Goal: Information Seeking & Learning: Check status

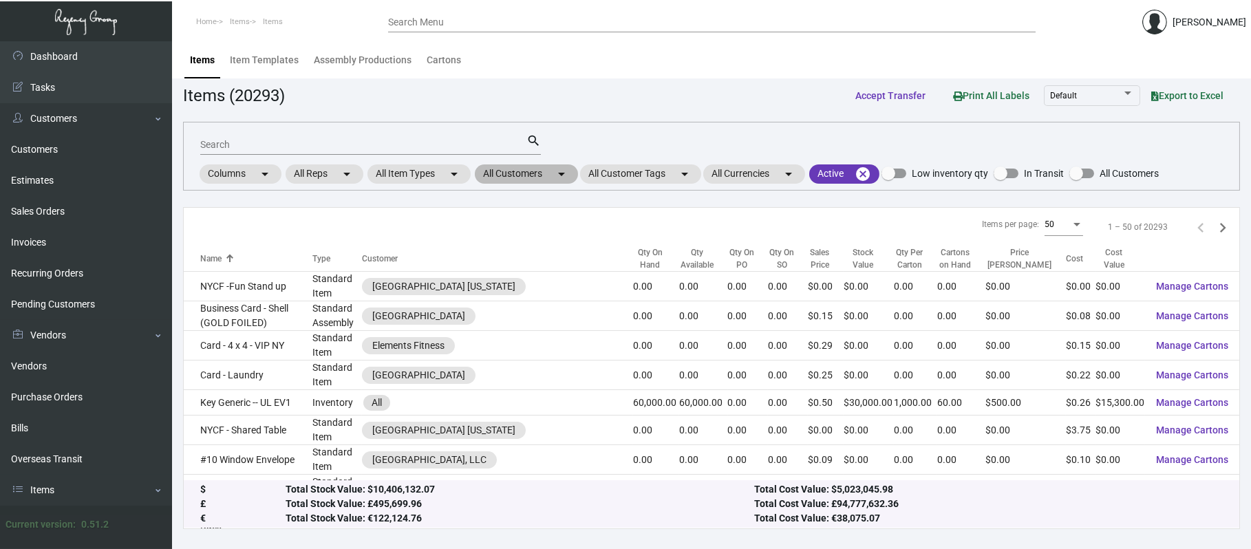
click at [559, 171] on mat-icon "arrow_drop_down" at bounding box center [561, 174] width 17 height 17
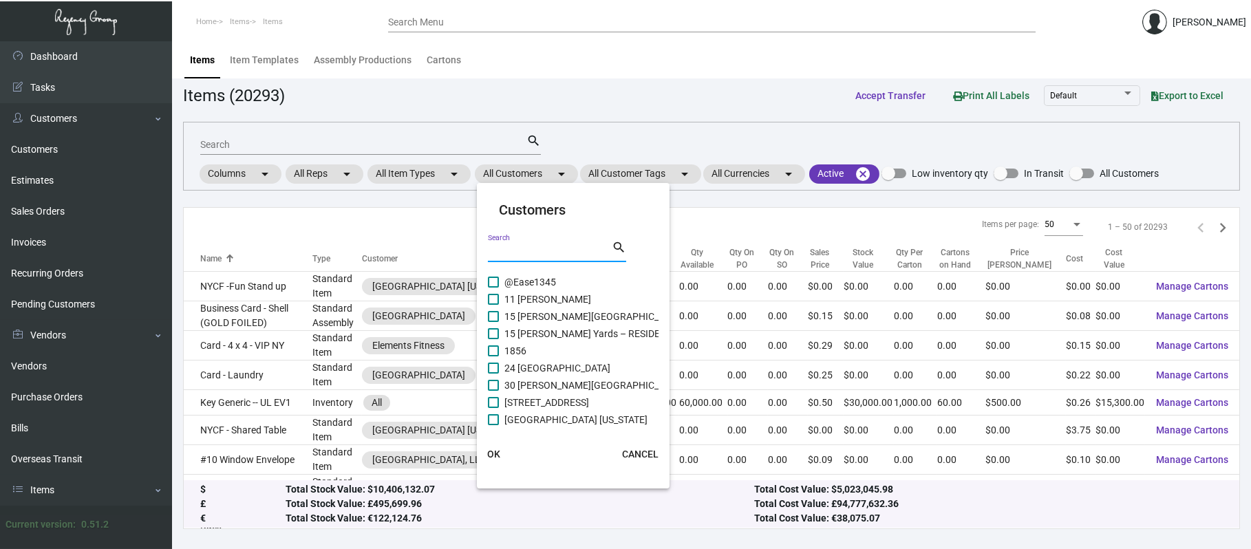
click at [530, 252] on input "Search" at bounding box center [550, 251] width 124 height 11
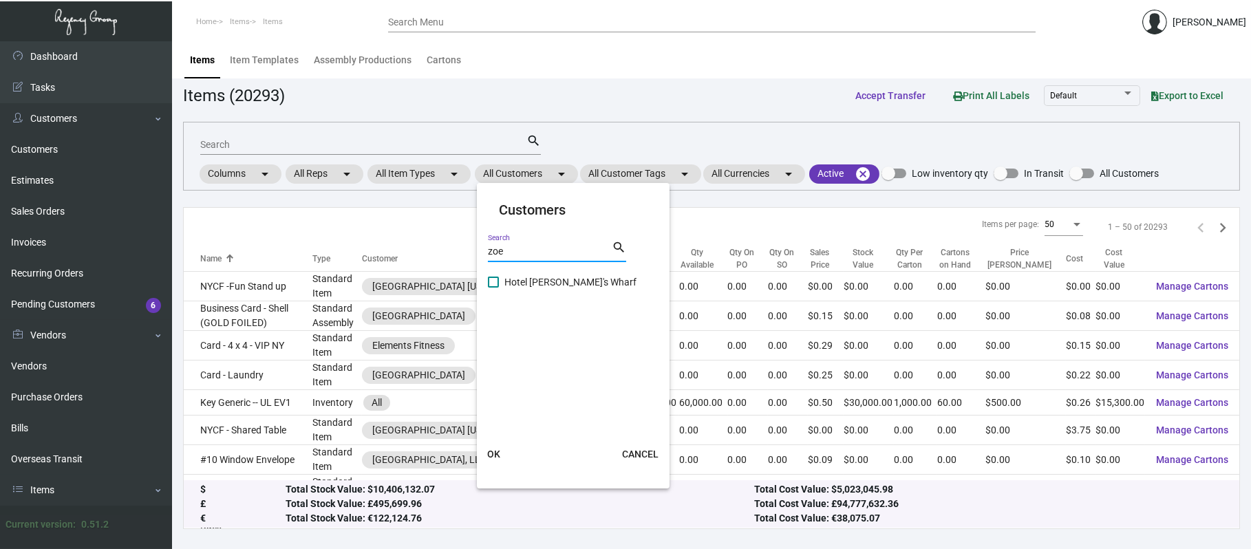
type input "zoe"
click at [546, 282] on span "Hotel [PERSON_NAME]'s Wharf" at bounding box center [570, 282] width 132 height 17
click at [493, 288] on input "Hotel [PERSON_NAME]'s Wharf" at bounding box center [493, 288] width 1 height 1
checkbox input "true"
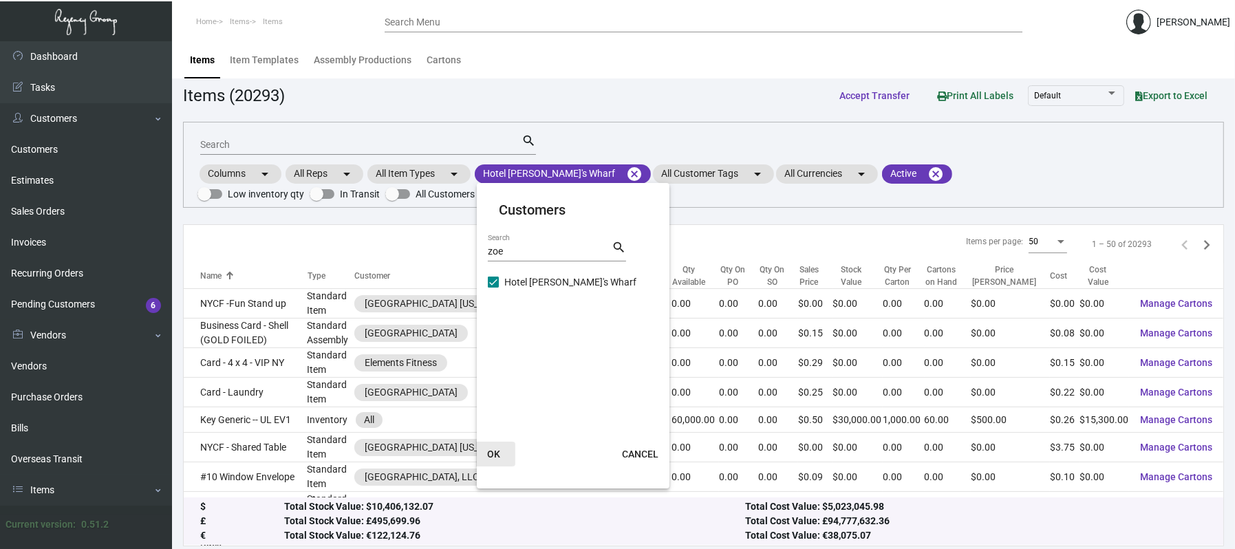
click at [491, 453] on span "OK" at bounding box center [493, 454] width 13 height 11
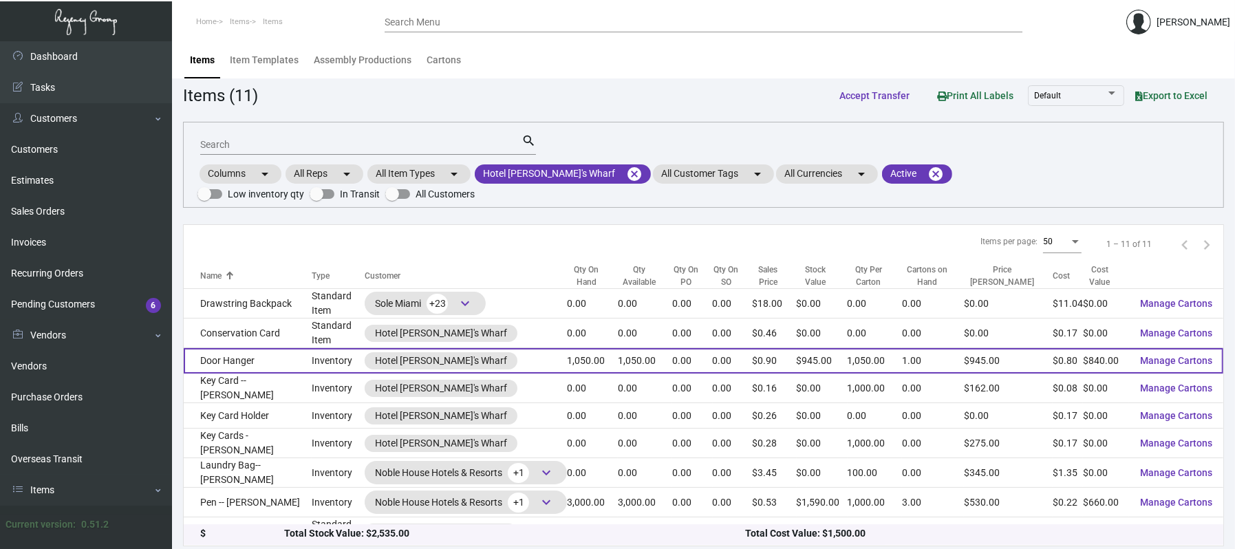
click at [260, 356] on td "Door Hanger" at bounding box center [248, 360] width 128 height 25
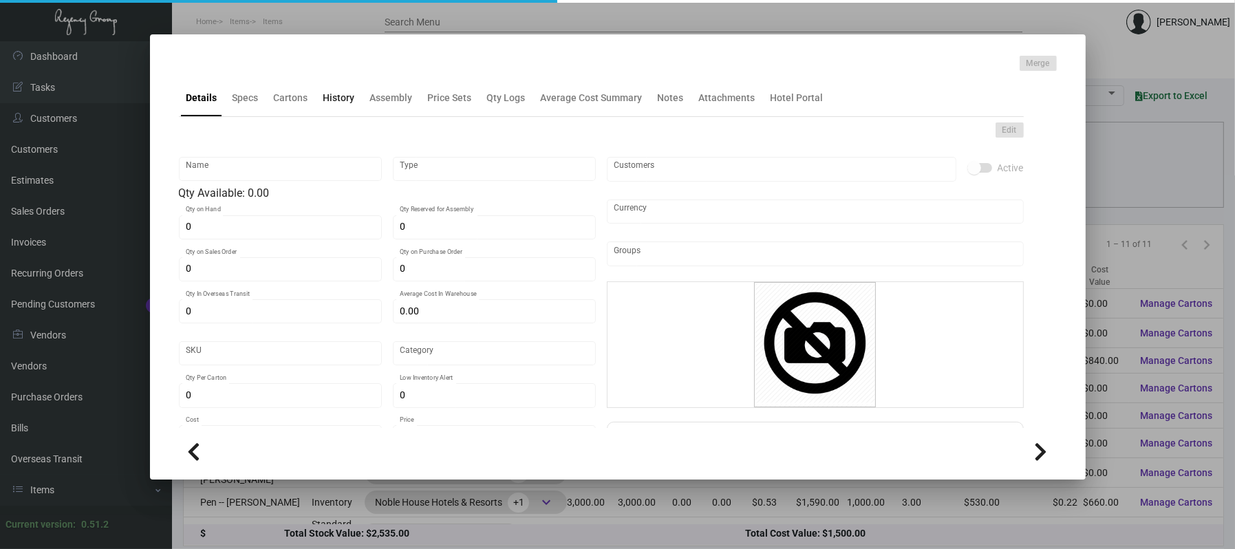
click at [330, 102] on div "History" at bounding box center [339, 98] width 32 height 14
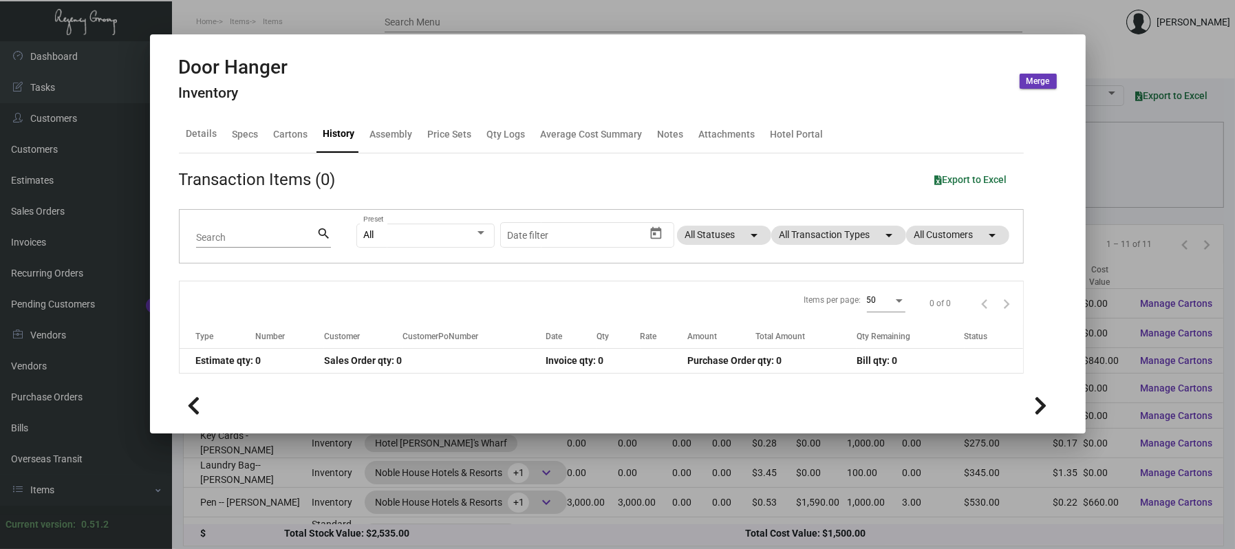
click at [868, 193] on app-item-usage-history "Transaction Items (0) Export to Excel Search search All Preset Start date – Dat…" at bounding box center [601, 270] width 845 height 206
click at [865, 235] on mat-chip "All Transaction Types arrow_drop_down" at bounding box center [838, 235] width 135 height 19
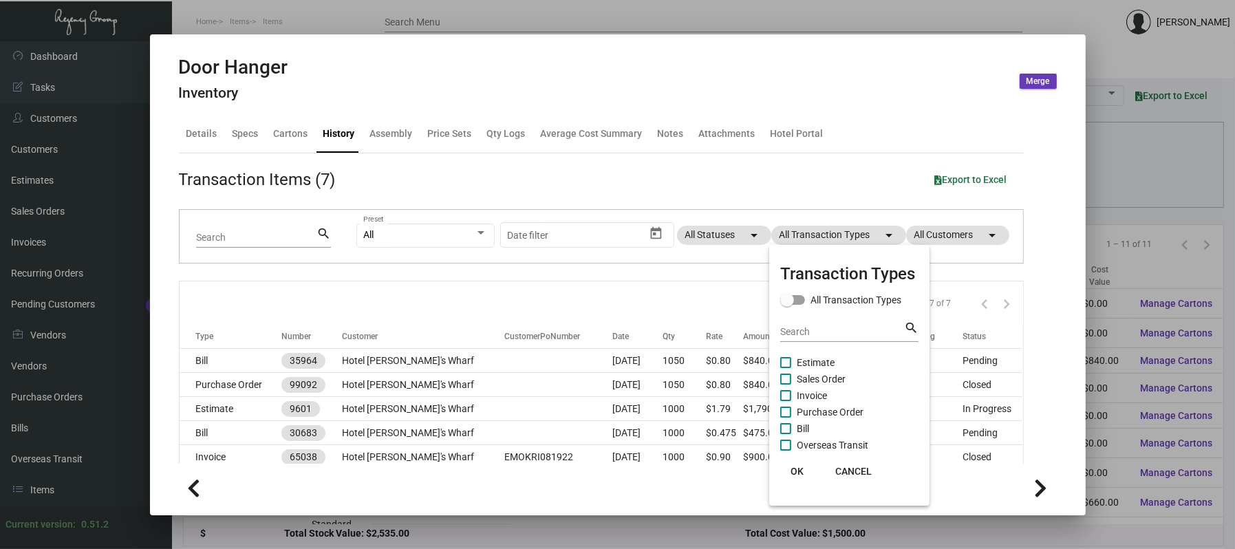
click at [824, 363] on span "Estimate" at bounding box center [816, 362] width 38 height 17
click at [786, 368] on input "Estimate" at bounding box center [785, 368] width 1 height 1
checkbox input "true"
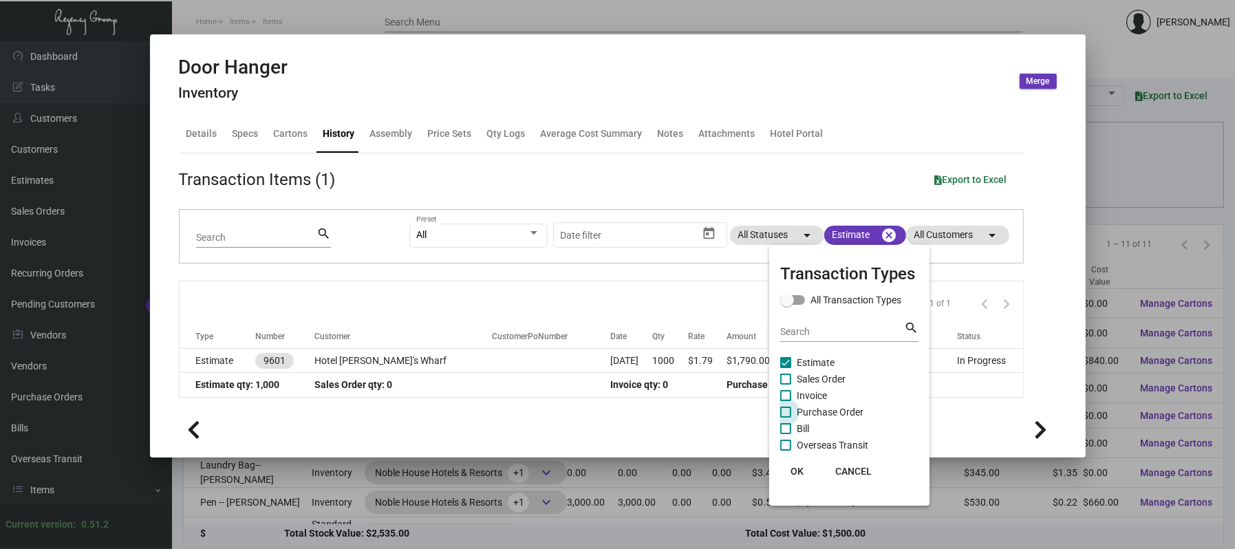
click at [820, 404] on span "Purchase Order" at bounding box center [830, 412] width 67 height 17
click at [786, 418] on input "Purchase Order" at bounding box center [785, 418] width 1 height 1
checkbox input "true"
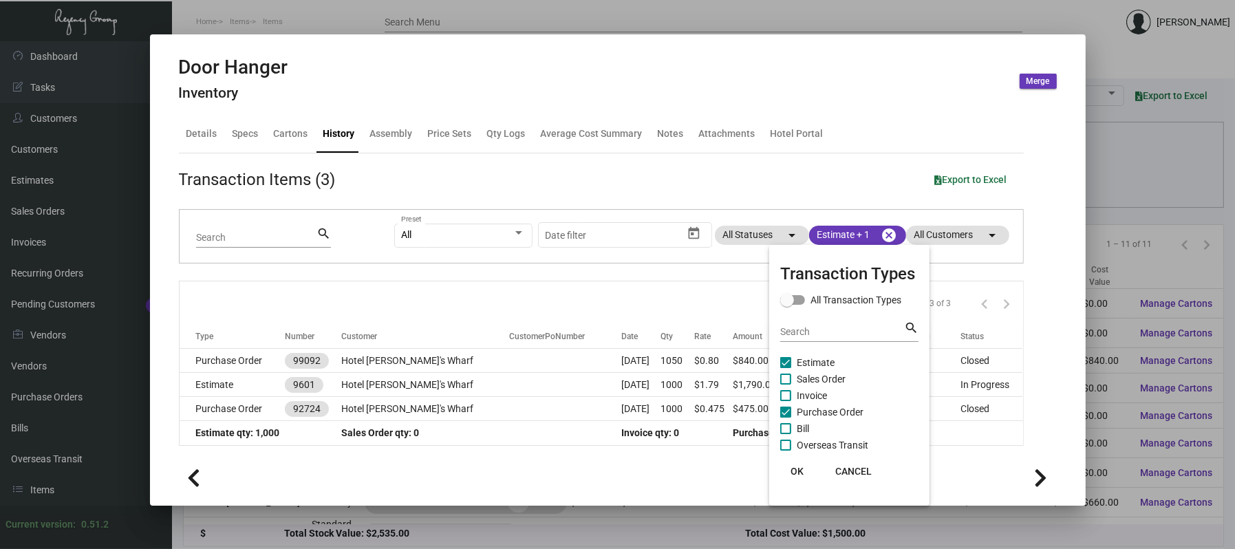
click at [444, 318] on div at bounding box center [617, 274] width 1235 height 549
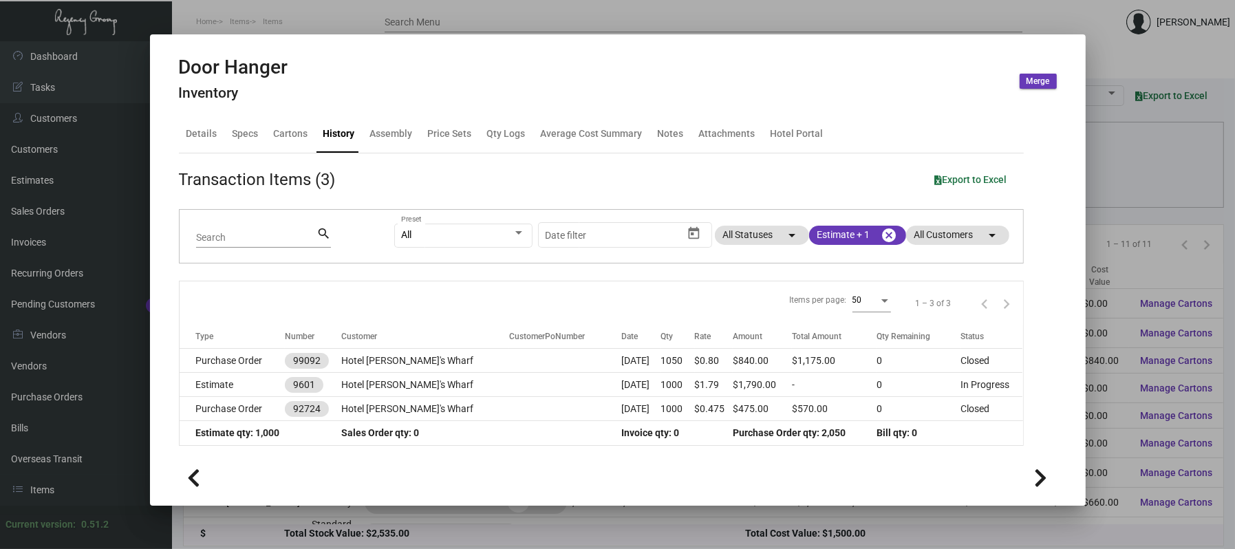
click at [720, 7] on div at bounding box center [617, 274] width 1235 height 549
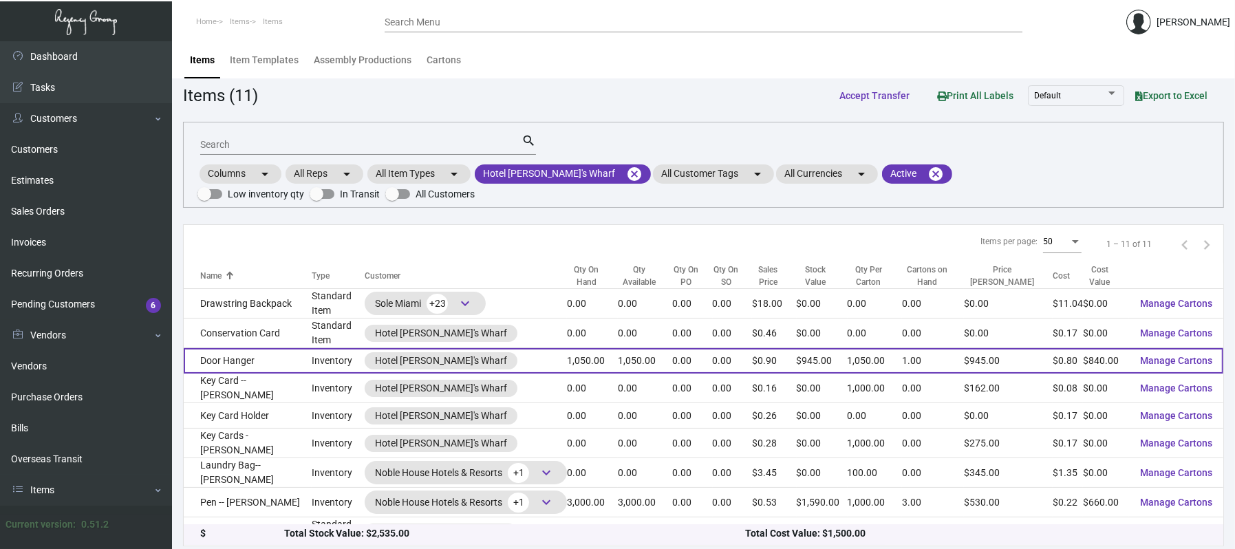
click at [279, 356] on td "Door Hanger" at bounding box center [248, 360] width 128 height 25
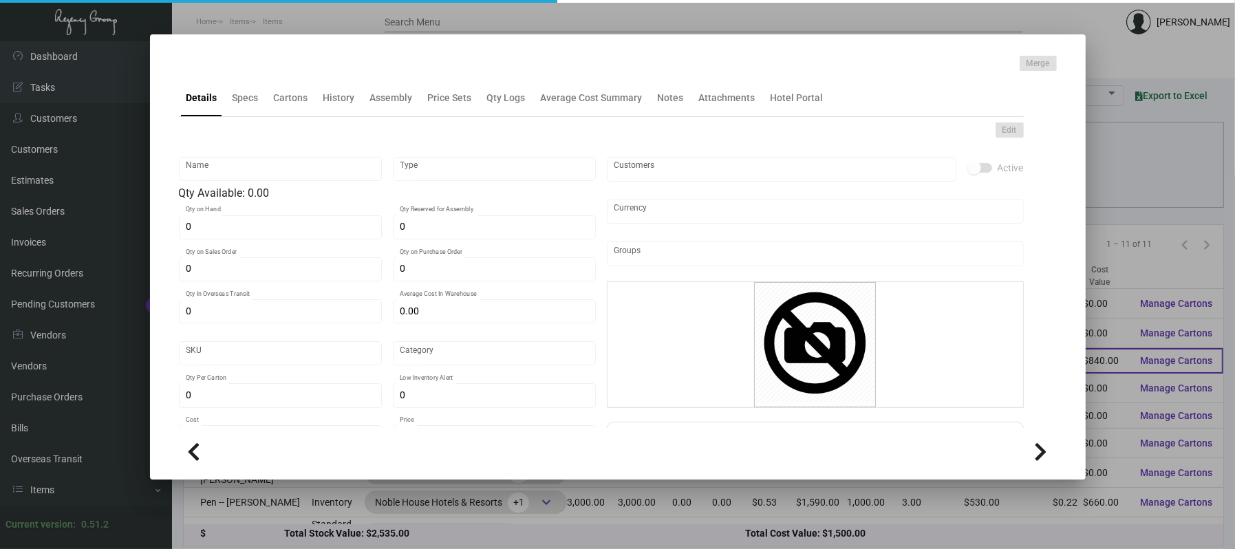
type input "Door Hanger"
type input "Inventory"
type input "1,050"
type input "$ 0.0381"
type input "1065-Door Hanger-65"
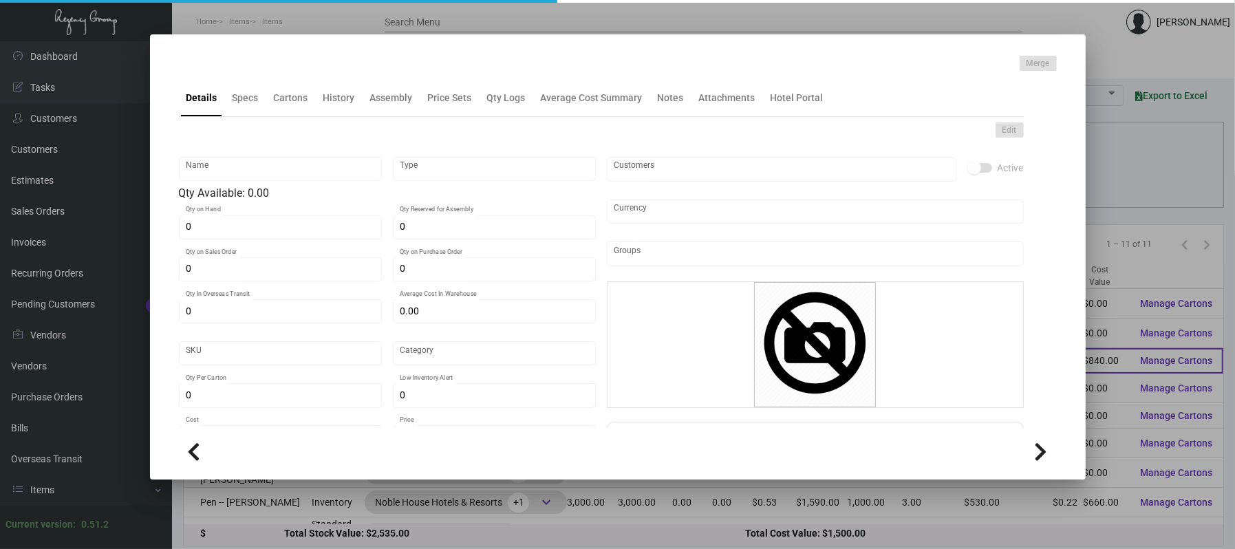
type input "Standard"
type input "1,050"
type input "$ 0.80"
type input "$ 0.90"
checkbox input "true"
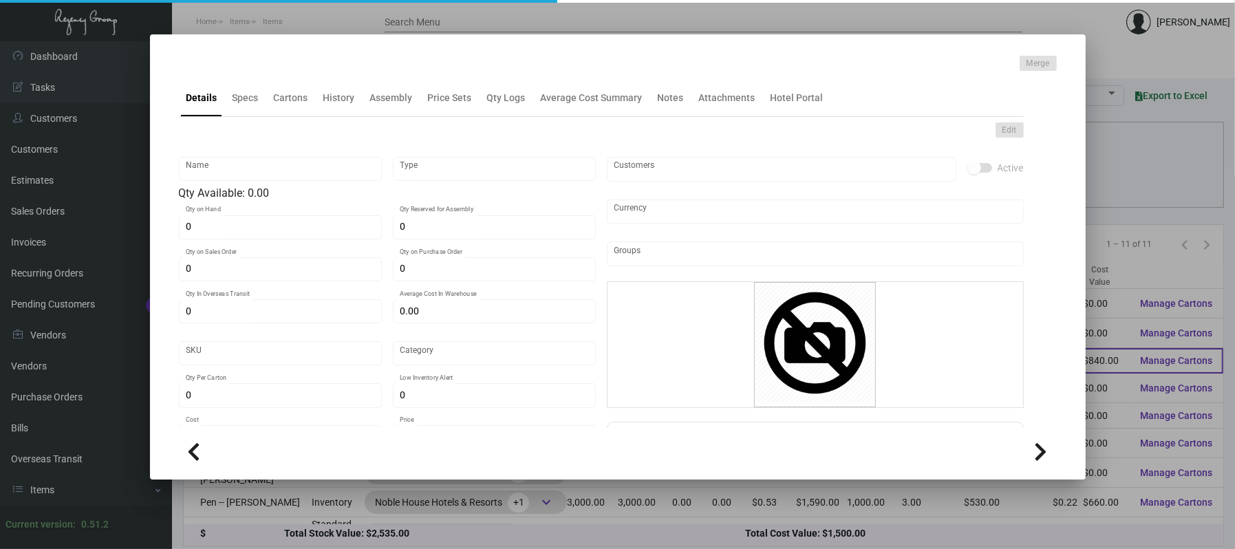
type input "United States Dollar $"
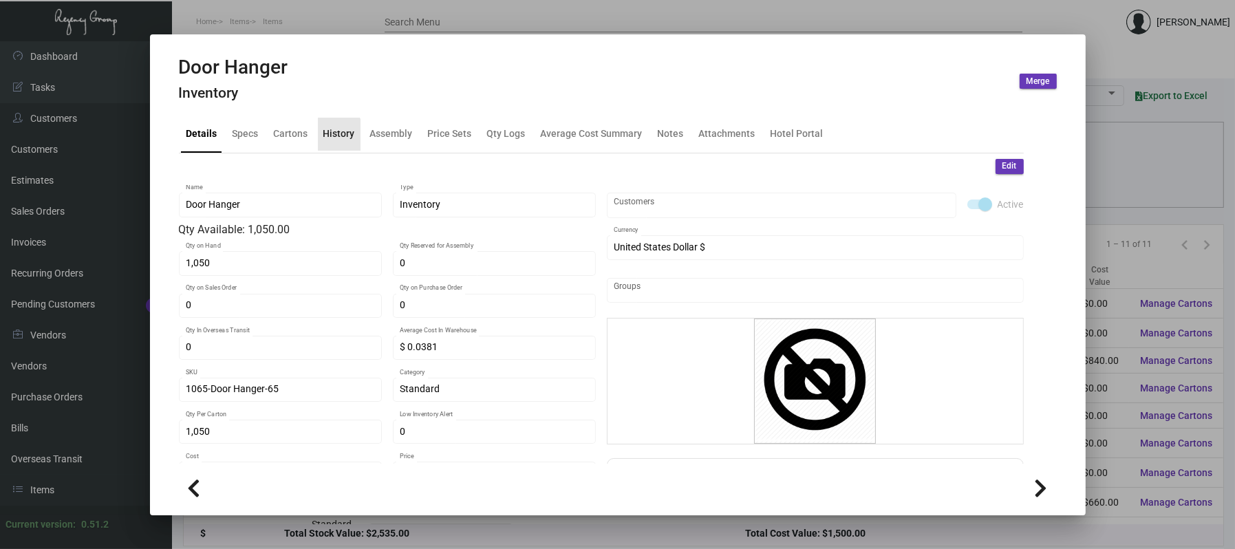
click at [327, 148] on div "History" at bounding box center [339, 134] width 43 height 33
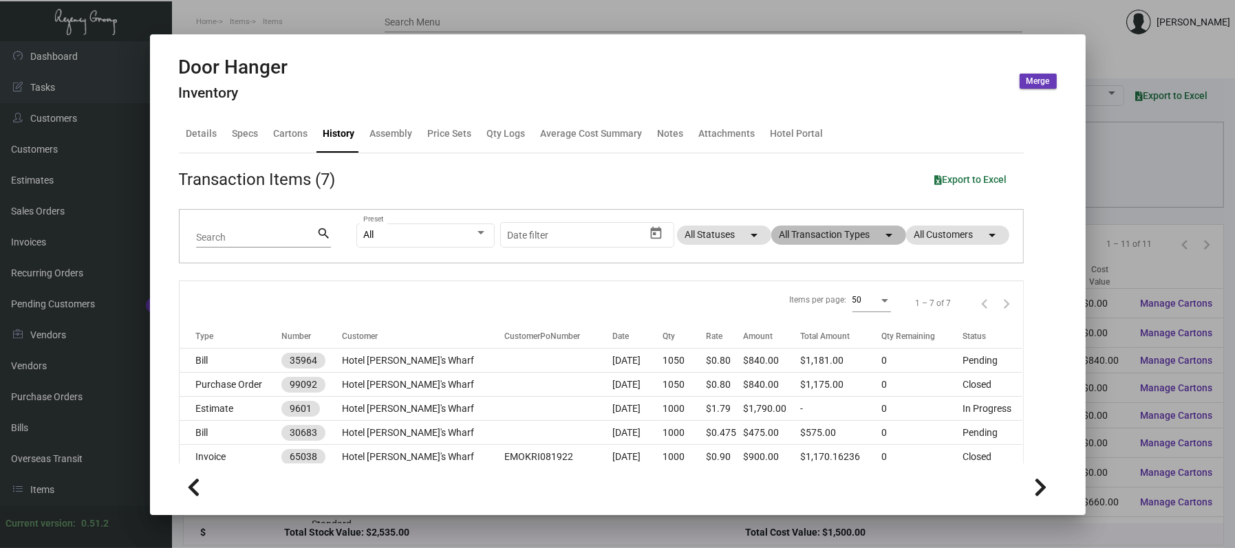
click at [854, 240] on mat-chip "All Transaction Types arrow_drop_down" at bounding box center [838, 235] width 135 height 19
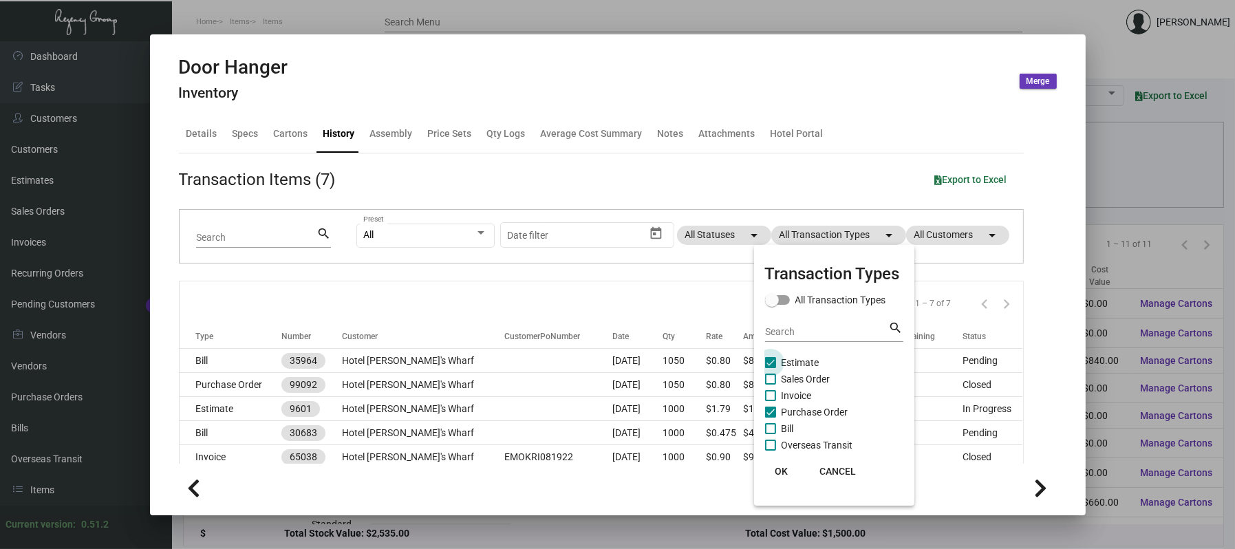
click at [779, 358] on label "Estimate" at bounding box center [792, 362] width 54 height 17
click at [771, 368] on input "Estimate" at bounding box center [770, 368] width 1 height 1
click at [779, 360] on label "Estimate" at bounding box center [792, 362] width 54 height 17
click at [771, 368] on input "Estimate" at bounding box center [770, 368] width 1 height 1
checkbox input "true"
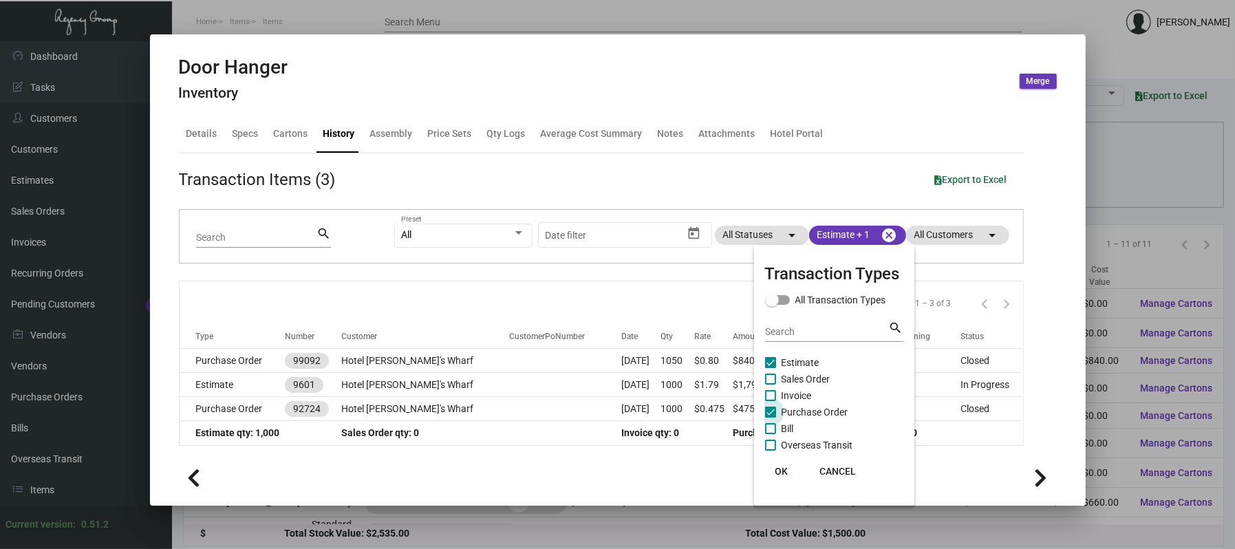
click at [804, 413] on span "Purchase Order" at bounding box center [815, 412] width 67 height 17
click at [771, 418] on input "Purchase Order" at bounding box center [770, 418] width 1 height 1
checkbox input "false"
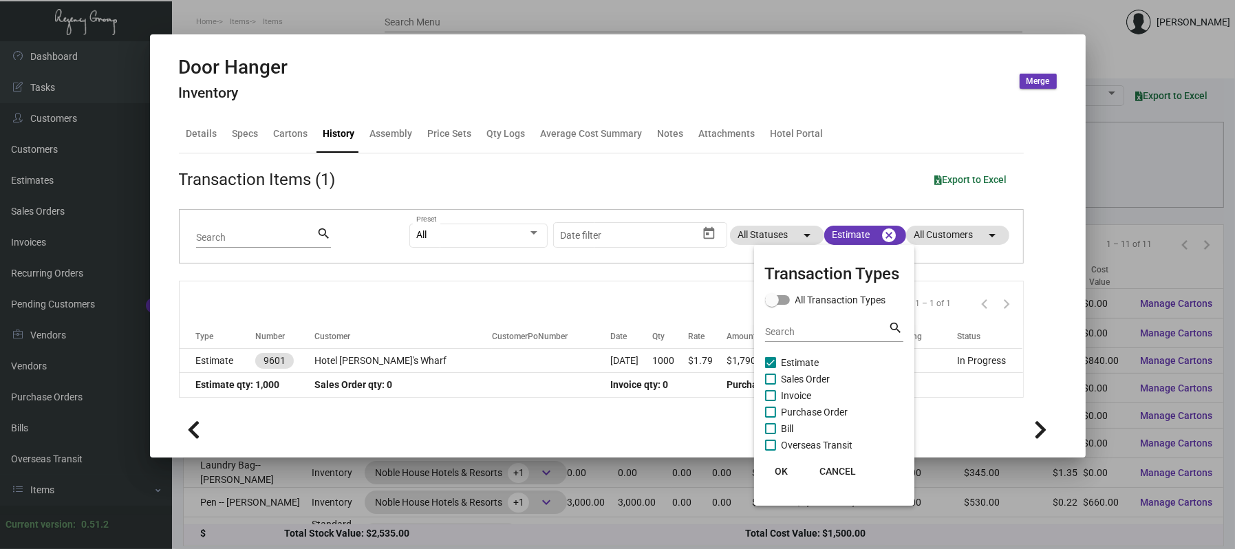
click at [441, 361] on div at bounding box center [617, 274] width 1235 height 549
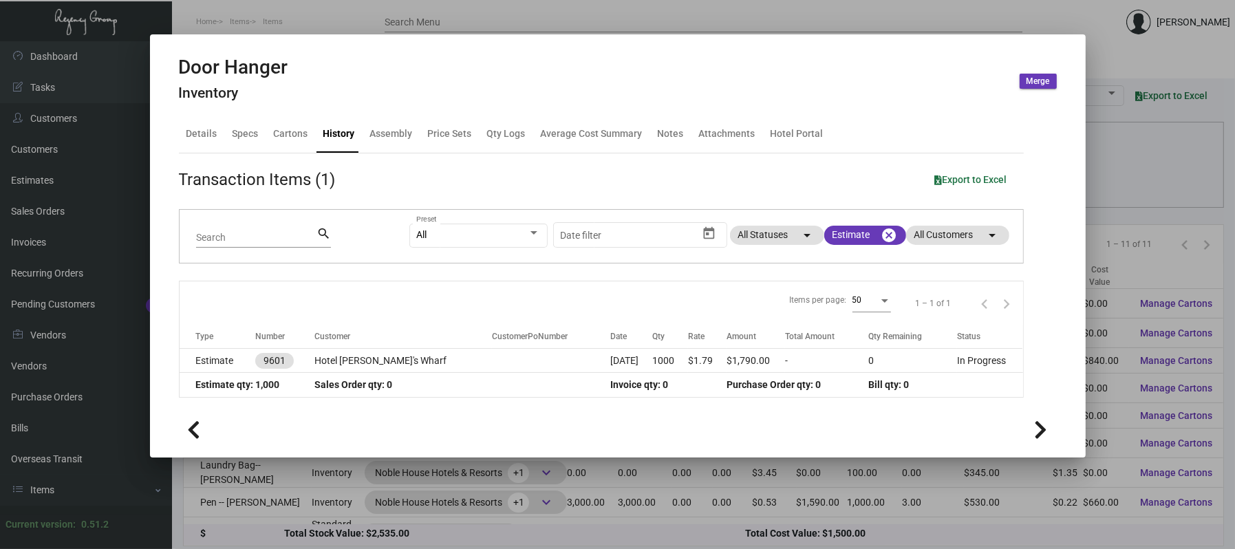
click at [441, 361] on td "Hotel [PERSON_NAME]'s Wharf" at bounding box center [402, 361] width 177 height 24
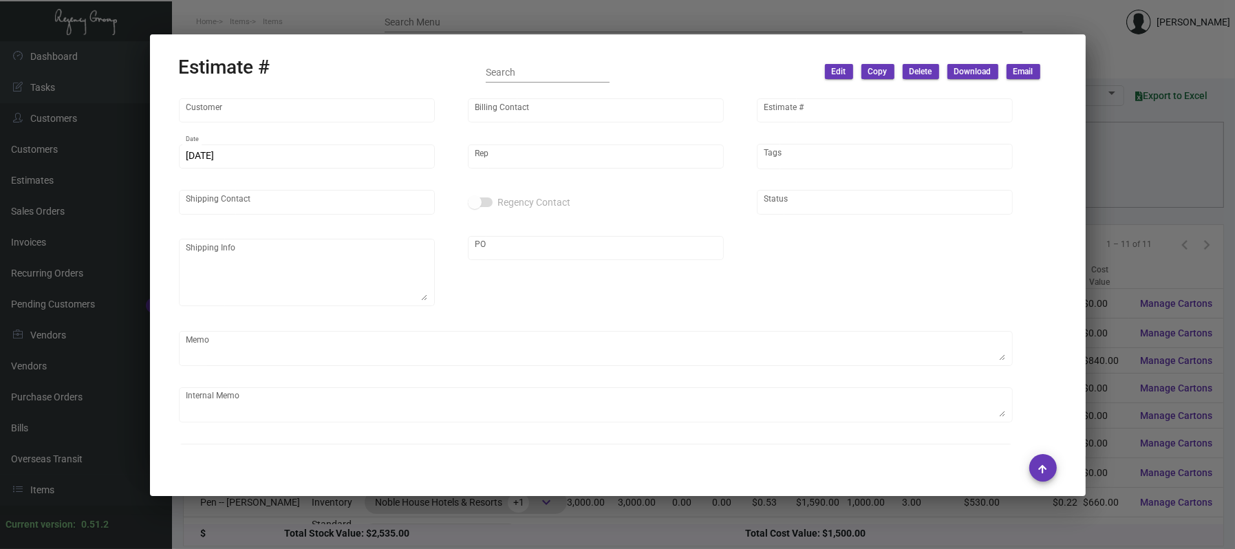
type input "Hotel [PERSON_NAME]'s Wharf"
type input "[PERSON_NAME]"
type input "9601"
type input "[DATE]"
type input "[PERSON_NAME]"
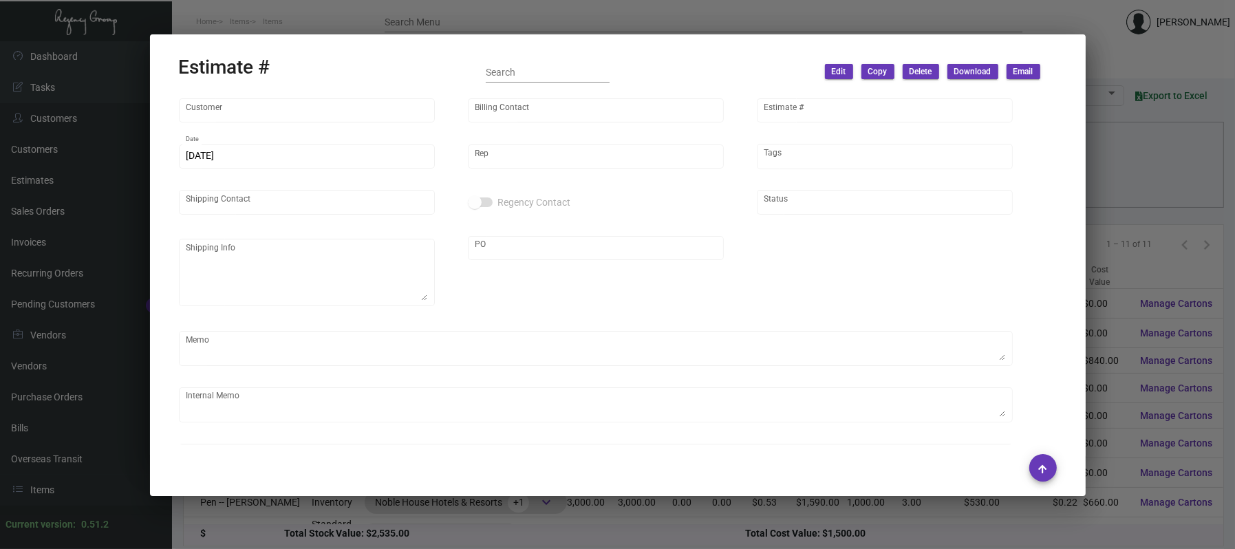
type input "[PERSON_NAME]"
type input "United States Dollar $"
type input "$ 0.00"
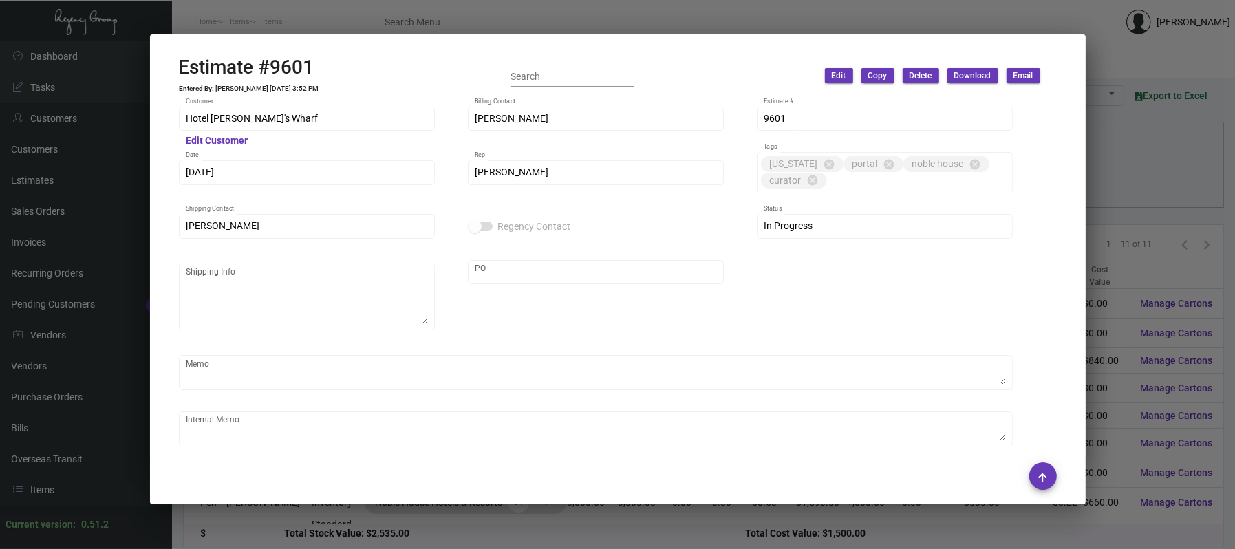
click at [345, 1] on div at bounding box center [617, 274] width 1235 height 549
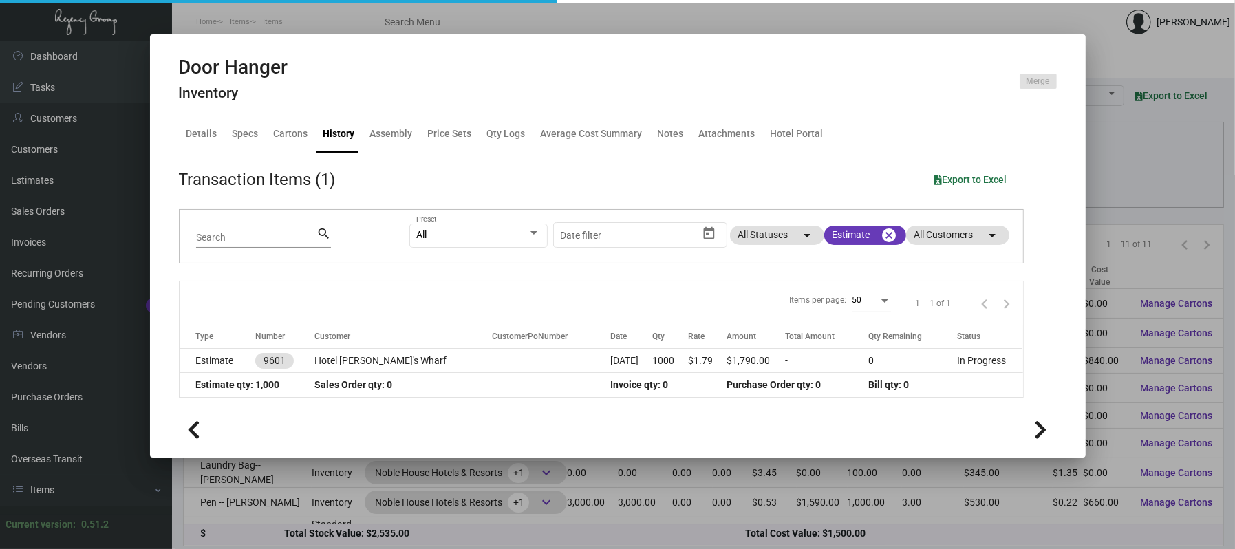
click at [348, 21] on div at bounding box center [617, 274] width 1235 height 549
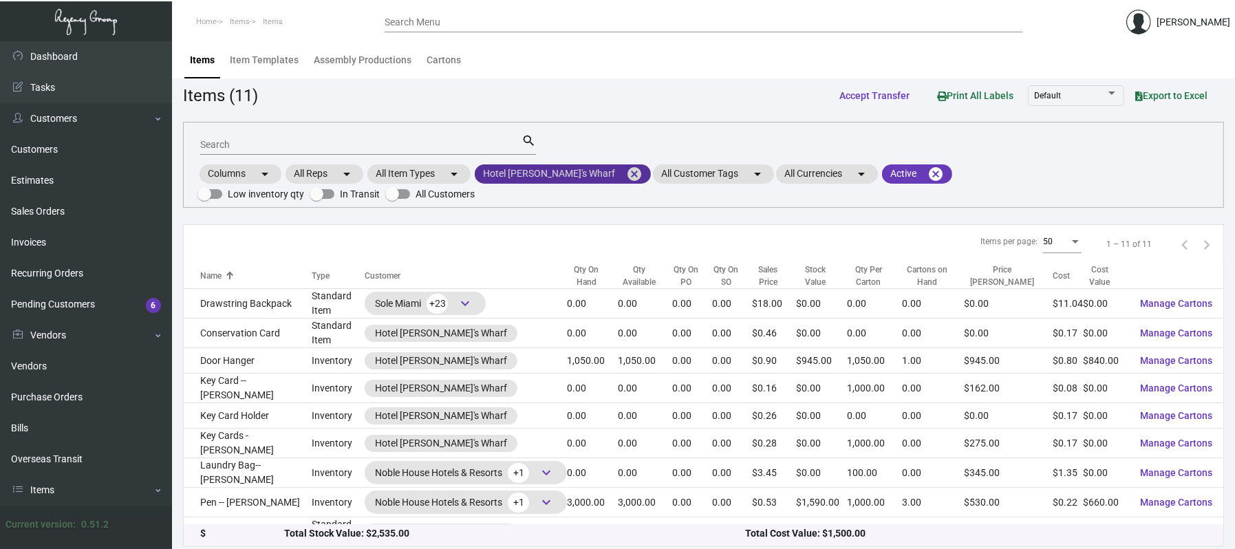
click at [629, 179] on mat-icon "cancel" at bounding box center [634, 174] width 17 height 17
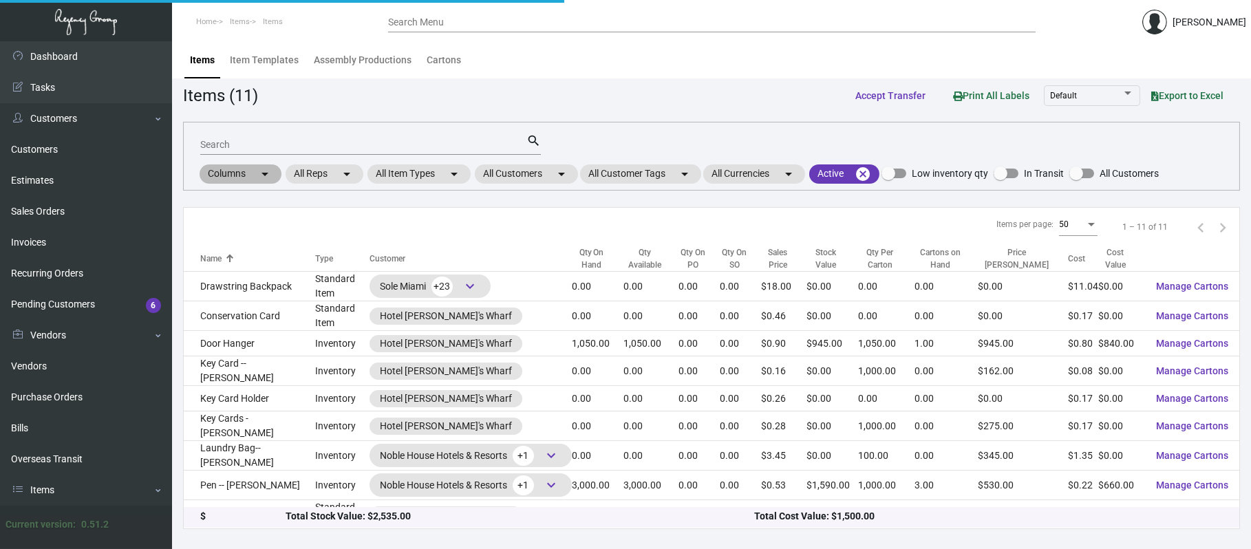
click at [552, 182] on div "All Customers arrow_drop_down" at bounding box center [526, 173] width 103 height 19
click at [539, 166] on mat-chip "All Customers arrow_drop_down" at bounding box center [526, 173] width 103 height 19
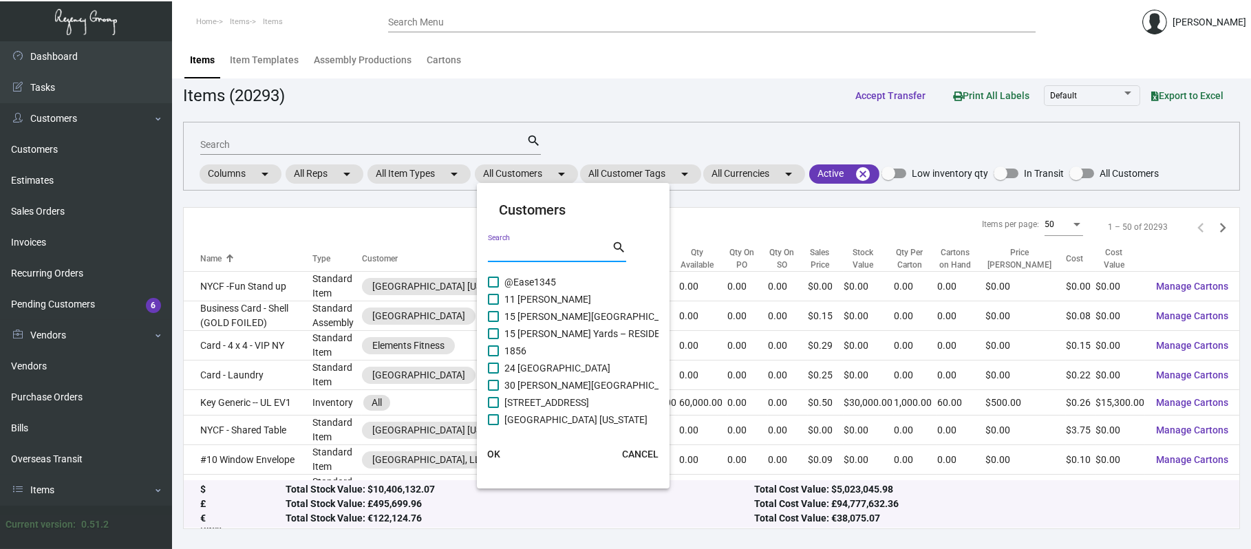
click at [577, 252] on input "Search" at bounding box center [550, 251] width 124 height 11
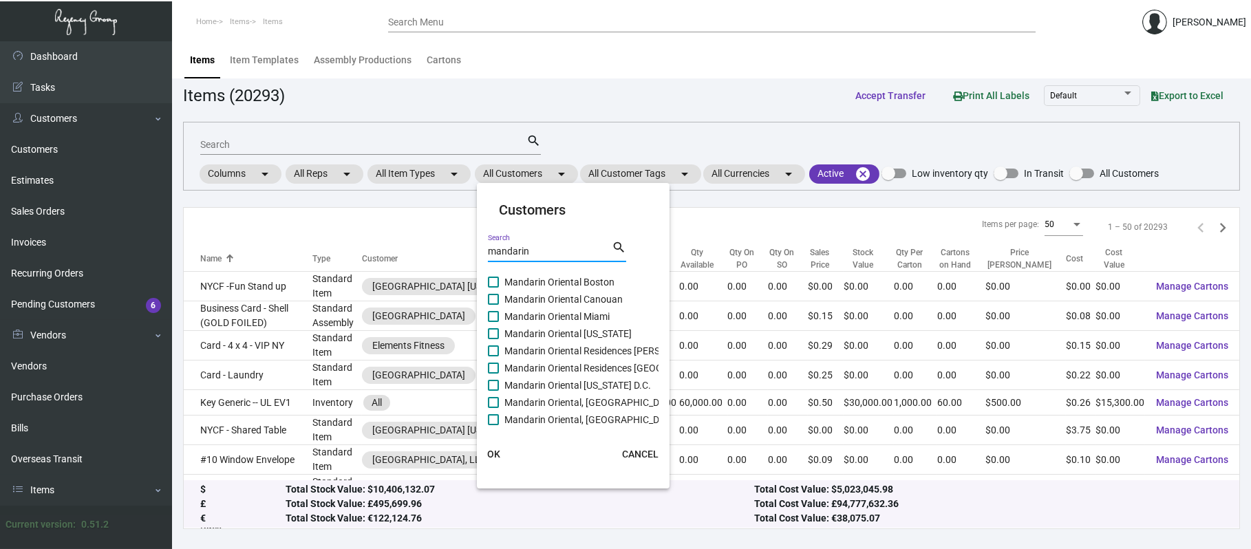
type input "mandarin"
click at [587, 330] on span "Mandarin Oriental [US_STATE]" at bounding box center [567, 333] width 127 height 17
click at [493, 339] on input "Mandarin Oriental [US_STATE]" at bounding box center [493, 339] width 1 height 1
checkbox input "true"
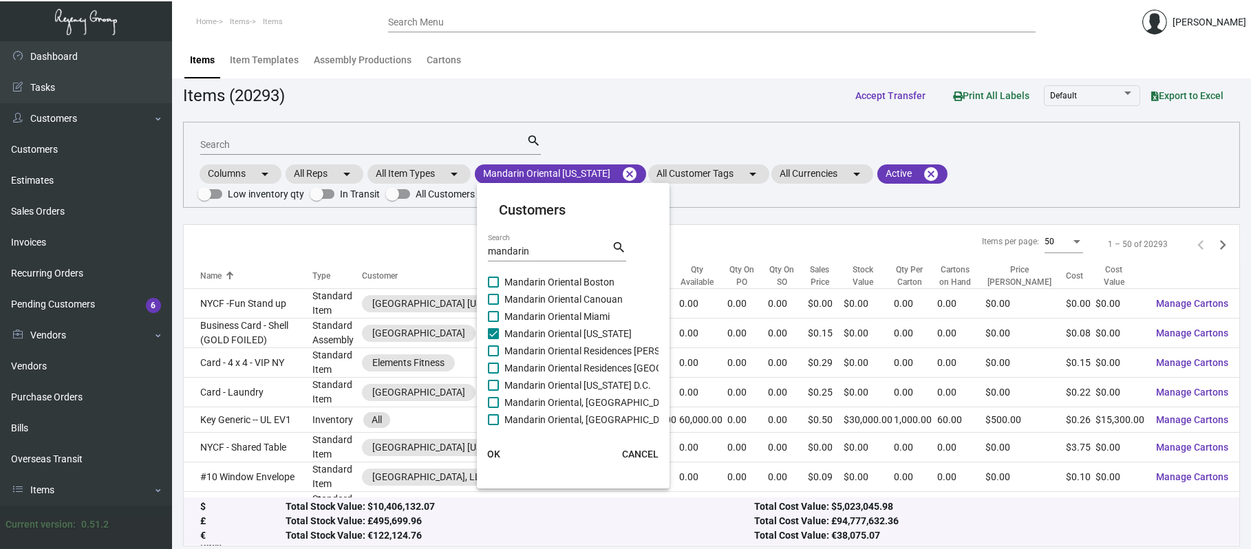
click at [500, 456] on button "OK" at bounding box center [493, 454] width 44 height 25
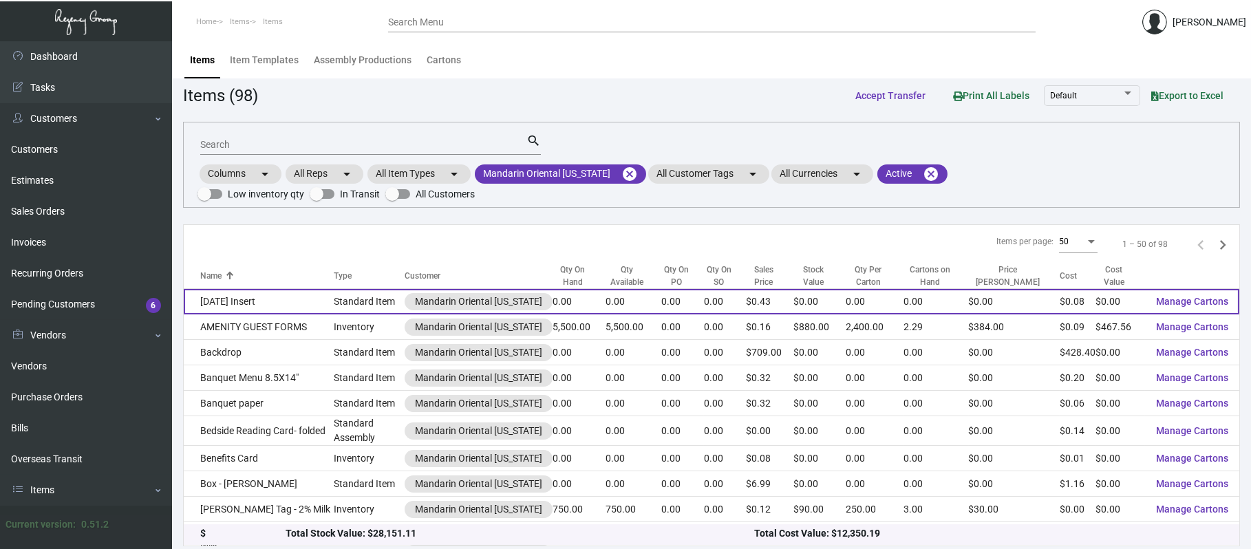
click at [560, 289] on td "0.00" at bounding box center [578, 301] width 53 height 25
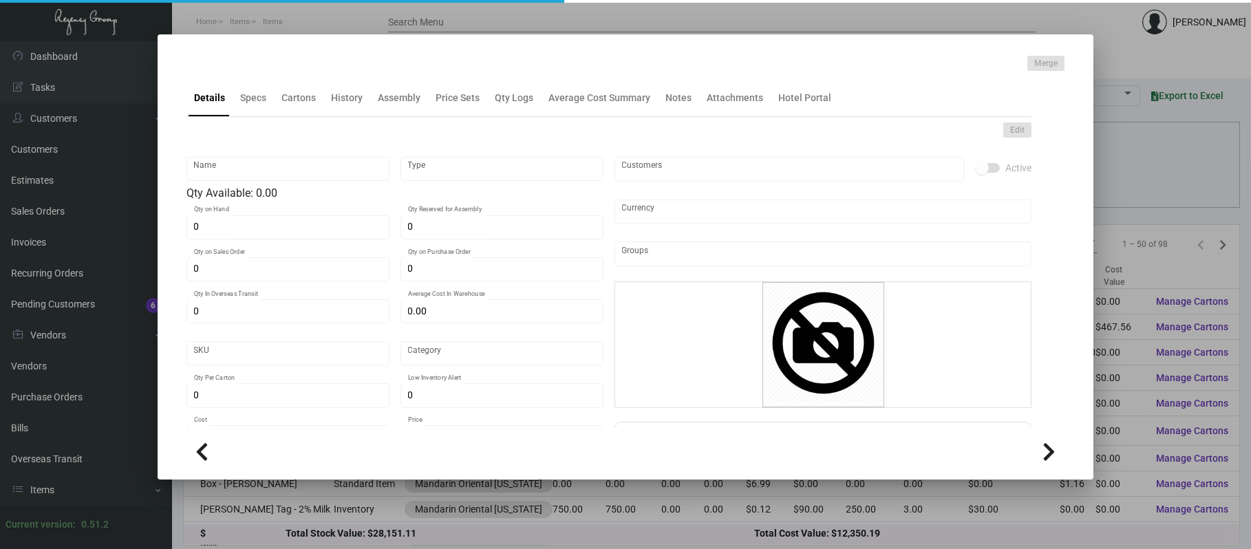
click at [793, 21] on div at bounding box center [625, 274] width 1251 height 549
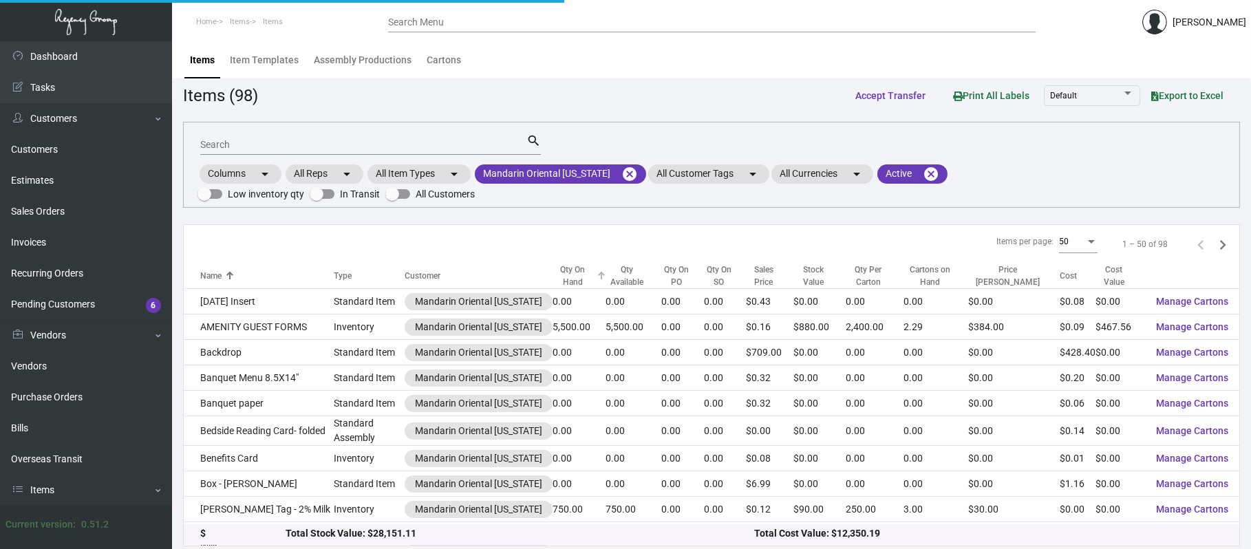
click at [563, 263] on div "Qty On Hand" at bounding box center [572, 275] width 41 height 25
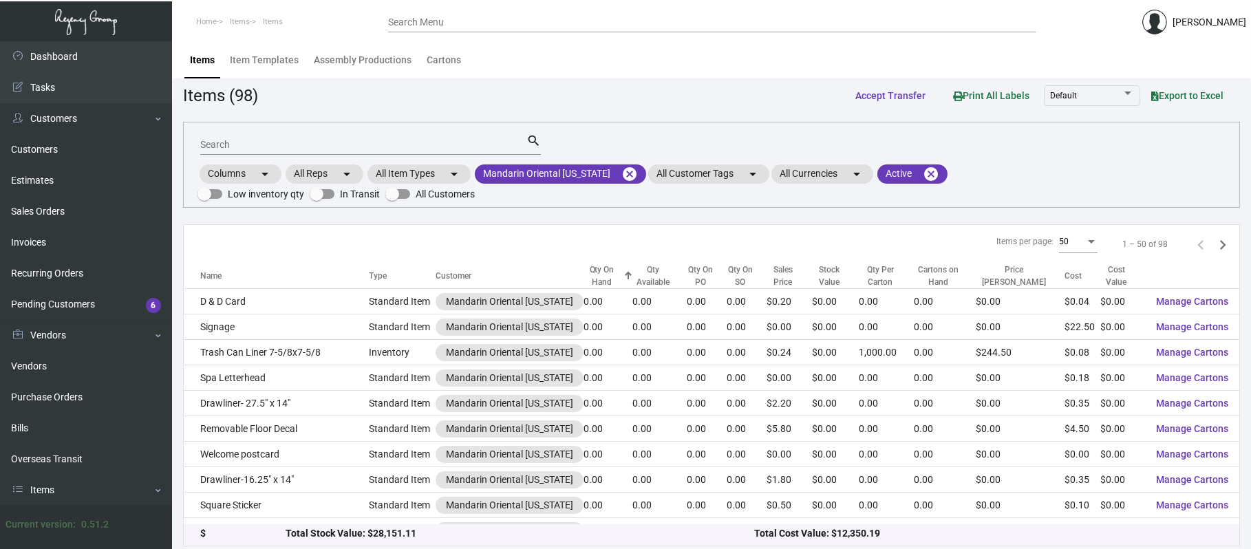
click at [583, 263] on div "Qty On Hand" at bounding box center [601, 275] width 36 height 25
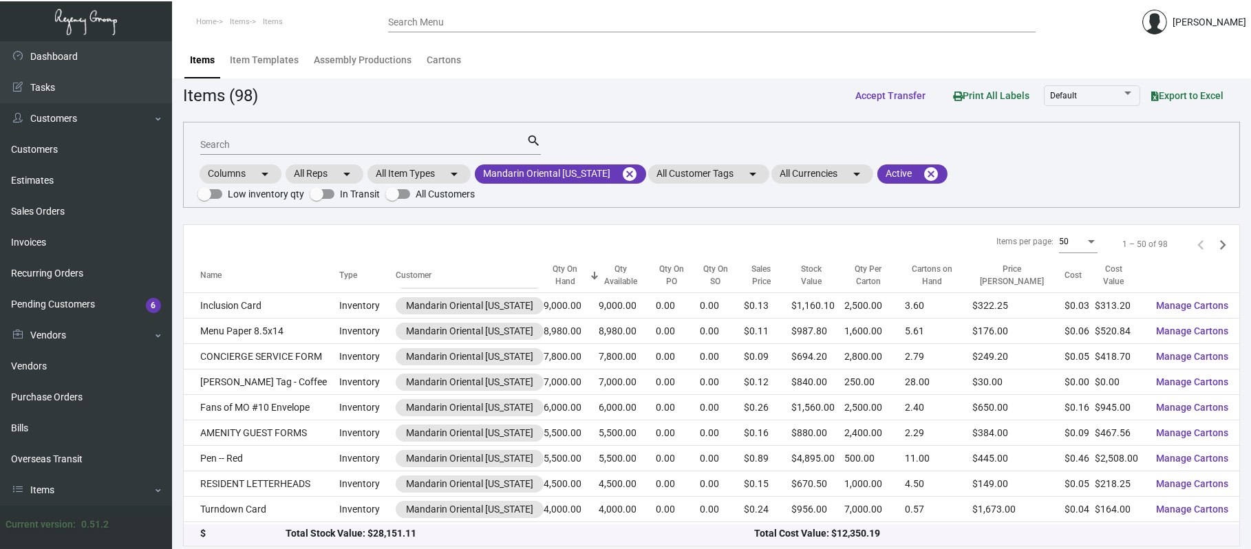
scroll to position [89, 0]
